Goal: Find contact information: Find contact information

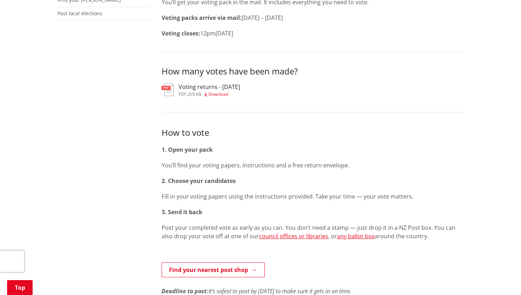
scroll to position [328, 0]
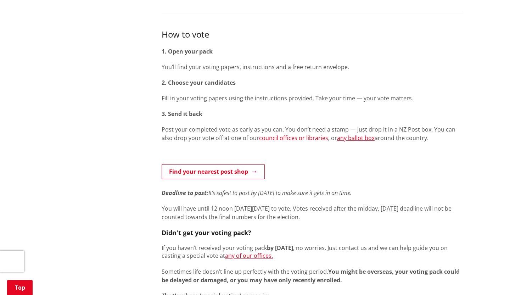
click at [283, 139] on link "council offices or libraries" at bounding box center [293, 138] width 69 height 8
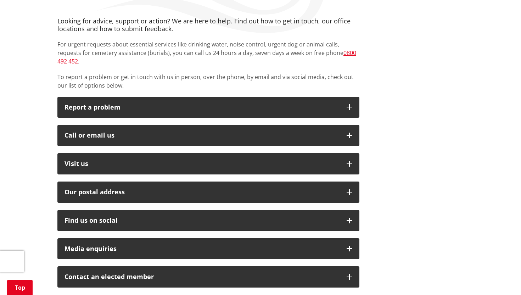
scroll to position [126, 0]
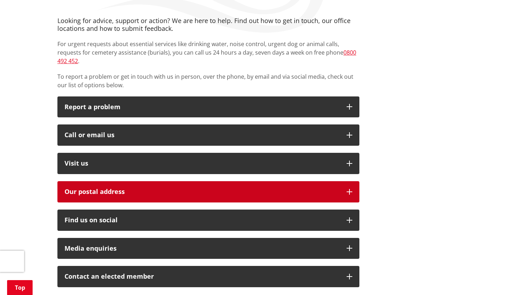
click at [344, 183] on button "Our postal address" at bounding box center [208, 191] width 302 height 21
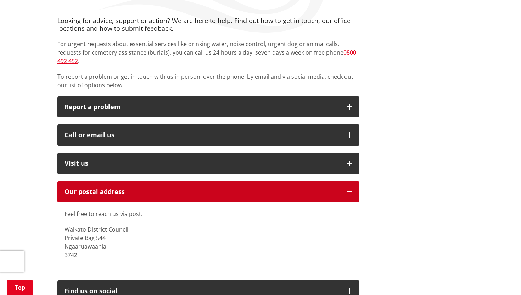
click at [344, 183] on button "Our postal address" at bounding box center [208, 191] width 302 height 21
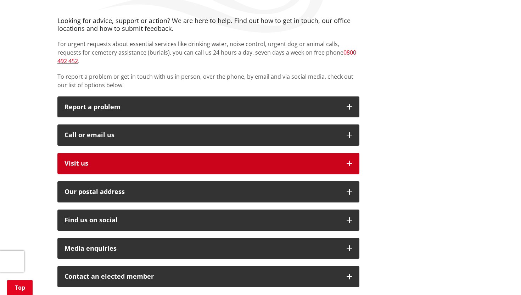
click at [348, 158] on button "Visit us" at bounding box center [208, 163] width 302 height 21
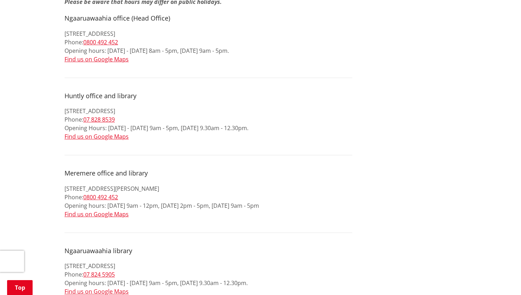
scroll to position [187, 0]
